Goal: Use online tool/utility

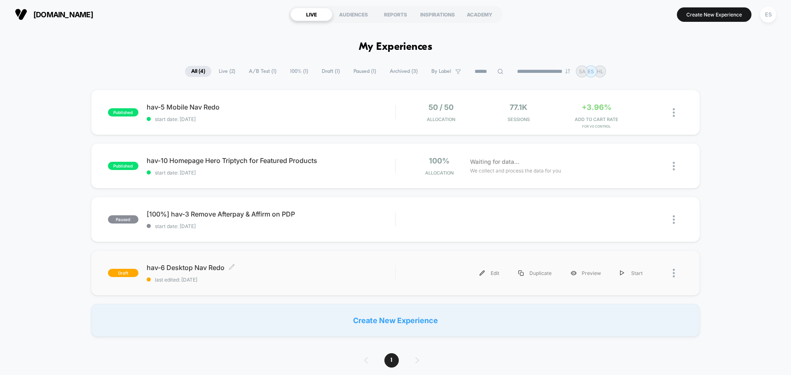
click at [183, 270] on span "hav-6 Desktop Nav Redo Click to edit experience details" at bounding box center [271, 268] width 248 height 8
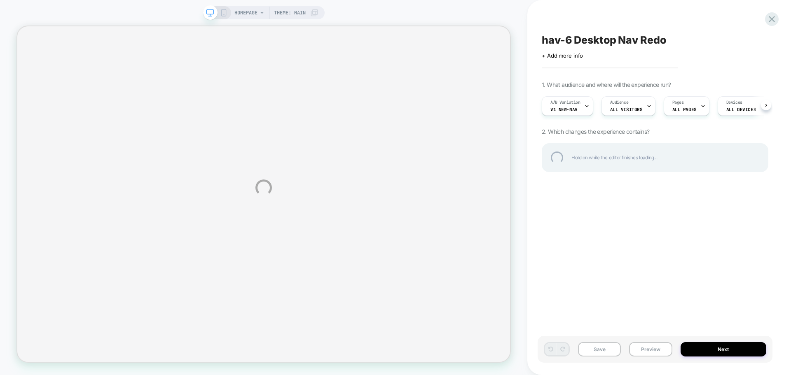
click at [645, 350] on div "HOMEPAGE Theme: MAIN hav-6 Desktop Nav Redo Click to edit experience details + …" at bounding box center [395, 187] width 791 height 375
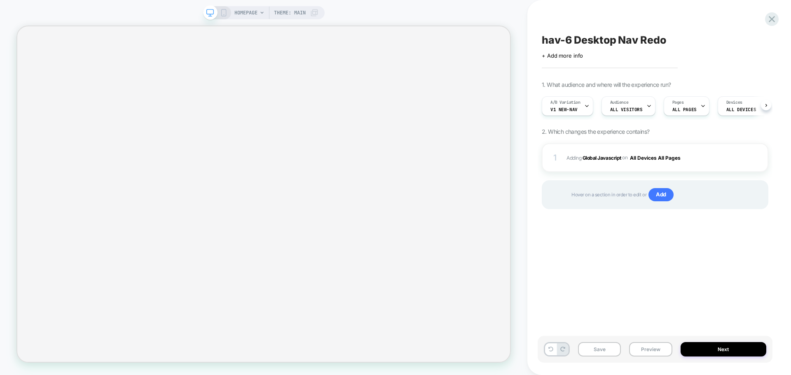
scroll to position [0, 0]
click at [640, 352] on button "Preview" at bounding box center [650, 349] width 43 height 14
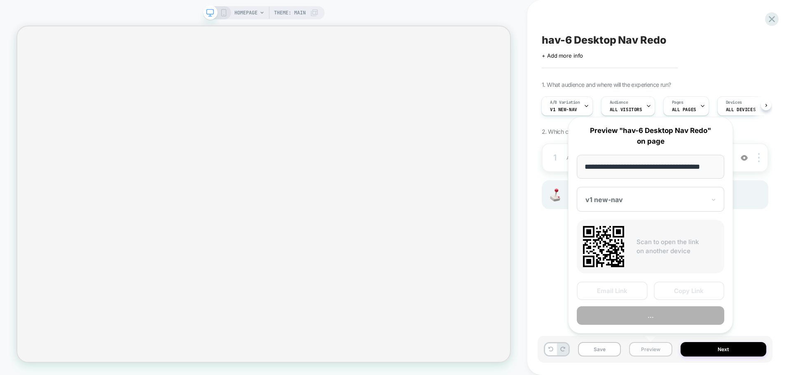
scroll to position [0, 5]
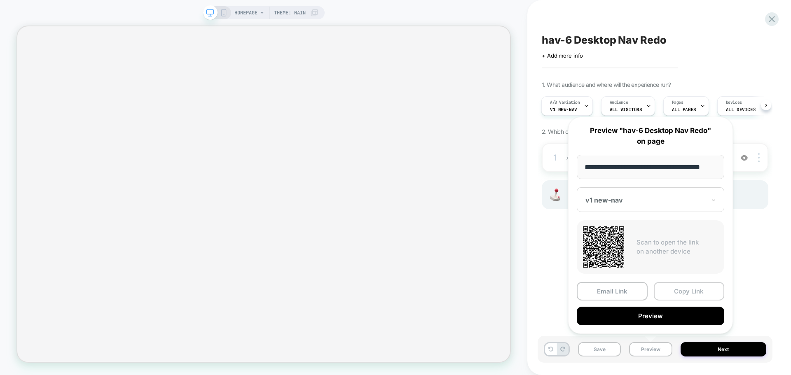
click at [684, 295] on button "Copy Link" at bounding box center [688, 291] width 71 height 19
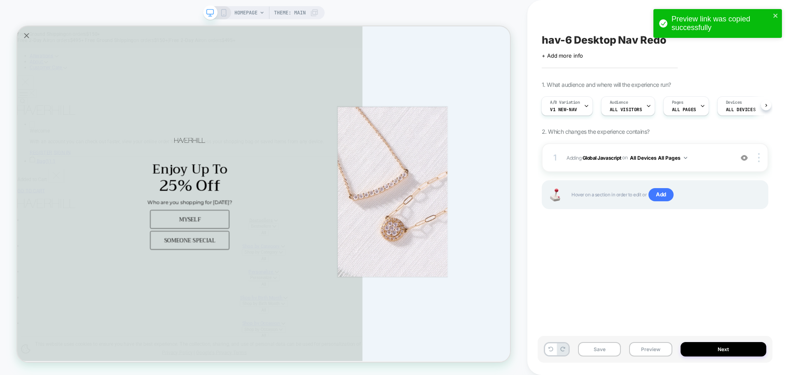
scroll to position [0, 0]
